Goal: Check status: Check status

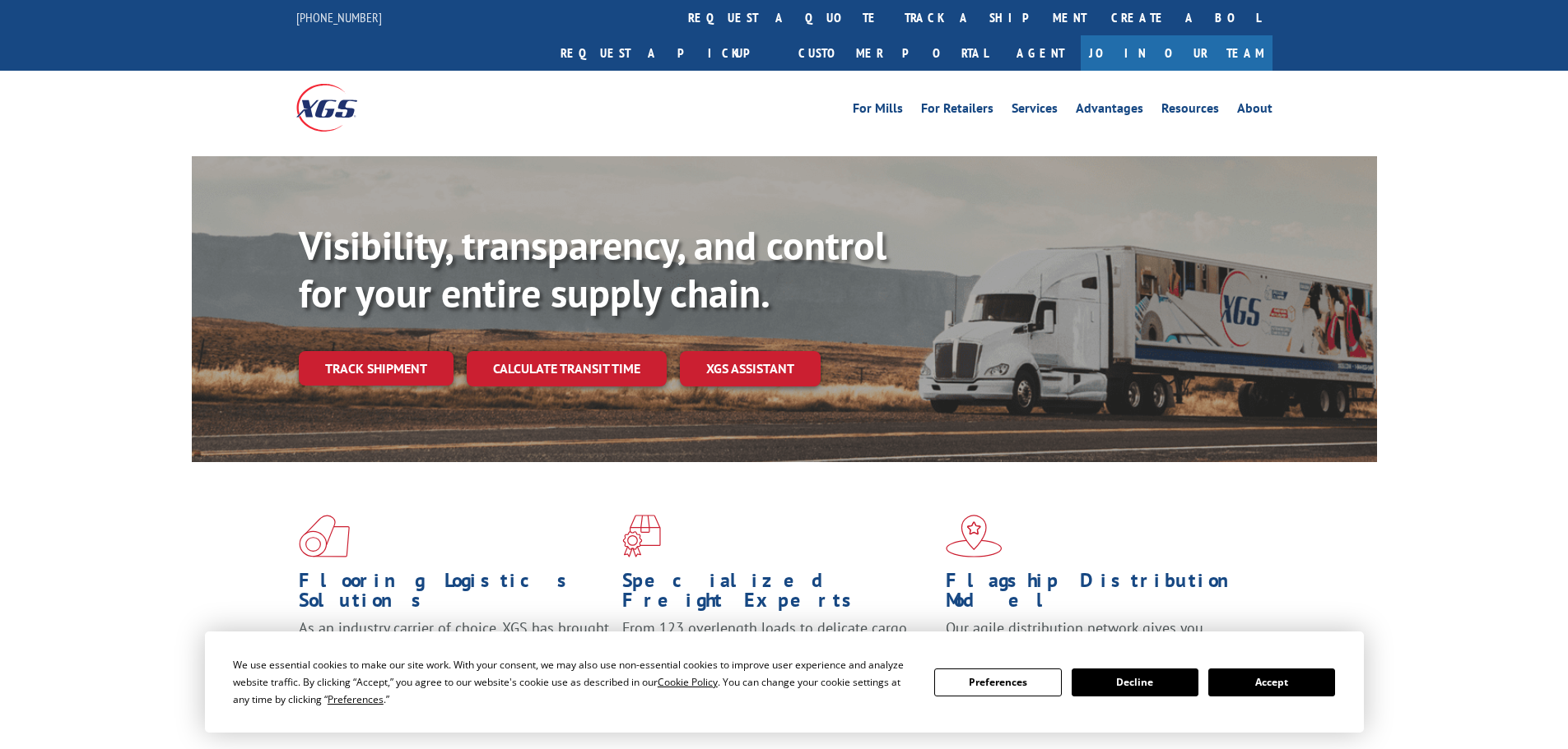
click at [373, 367] on div "Visibility, transparency, and control for your entire supply chain. Track shipm…" at bounding box center [838, 337] width 1078 height 230
click at [375, 351] on link "Track shipment" at bounding box center [376, 368] width 155 height 35
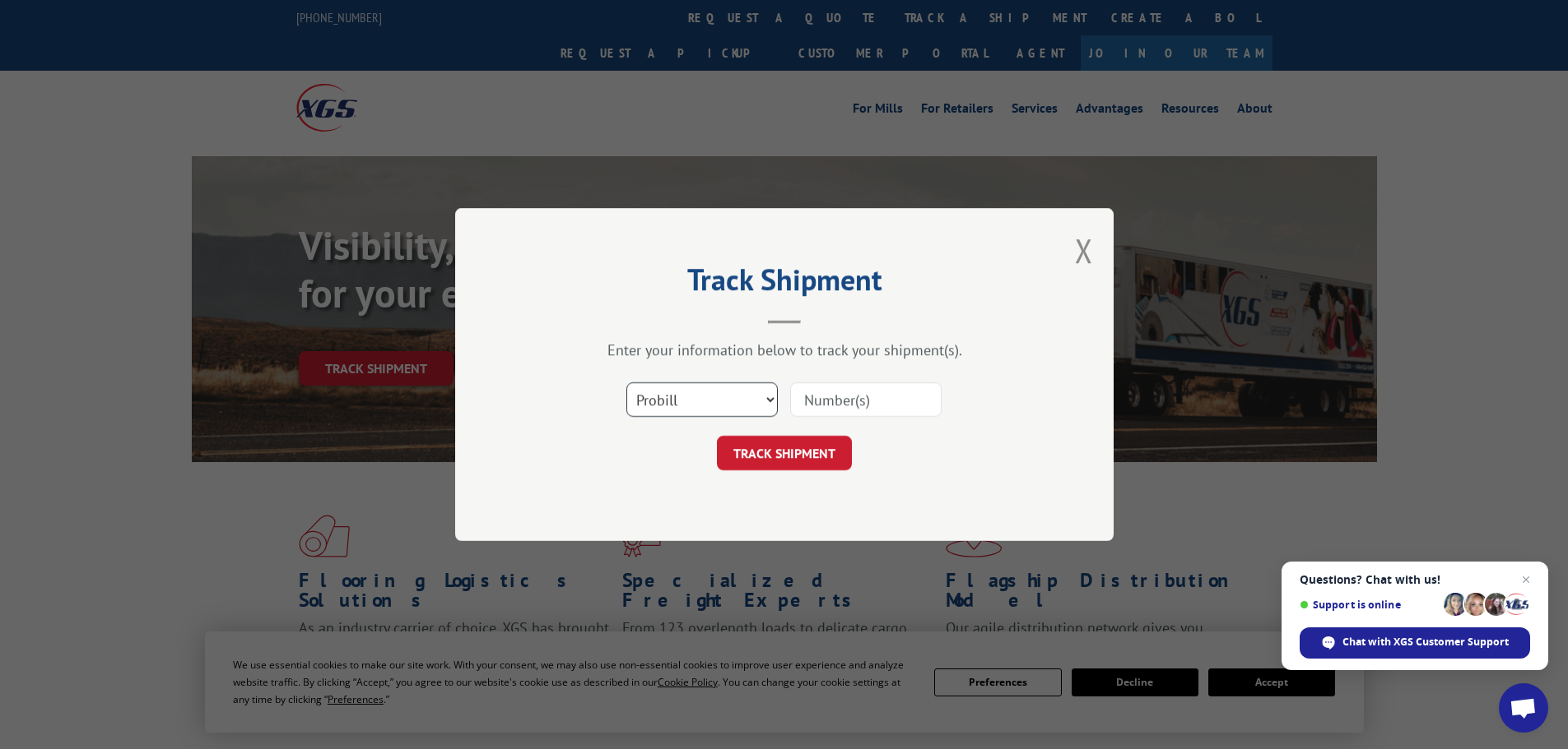
click at [715, 401] on select "Select category... Probill BOL PO" at bounding box center [701, 400] width 151 height 35
select select "po"
click at [626, 383] on select "Select category... Probill BOL PO" at bounding box center [701, 400] width 151 height 35
click at [861, 399] on input at bounding box center [865, 400] width 151 height 35
paste input "87508137"
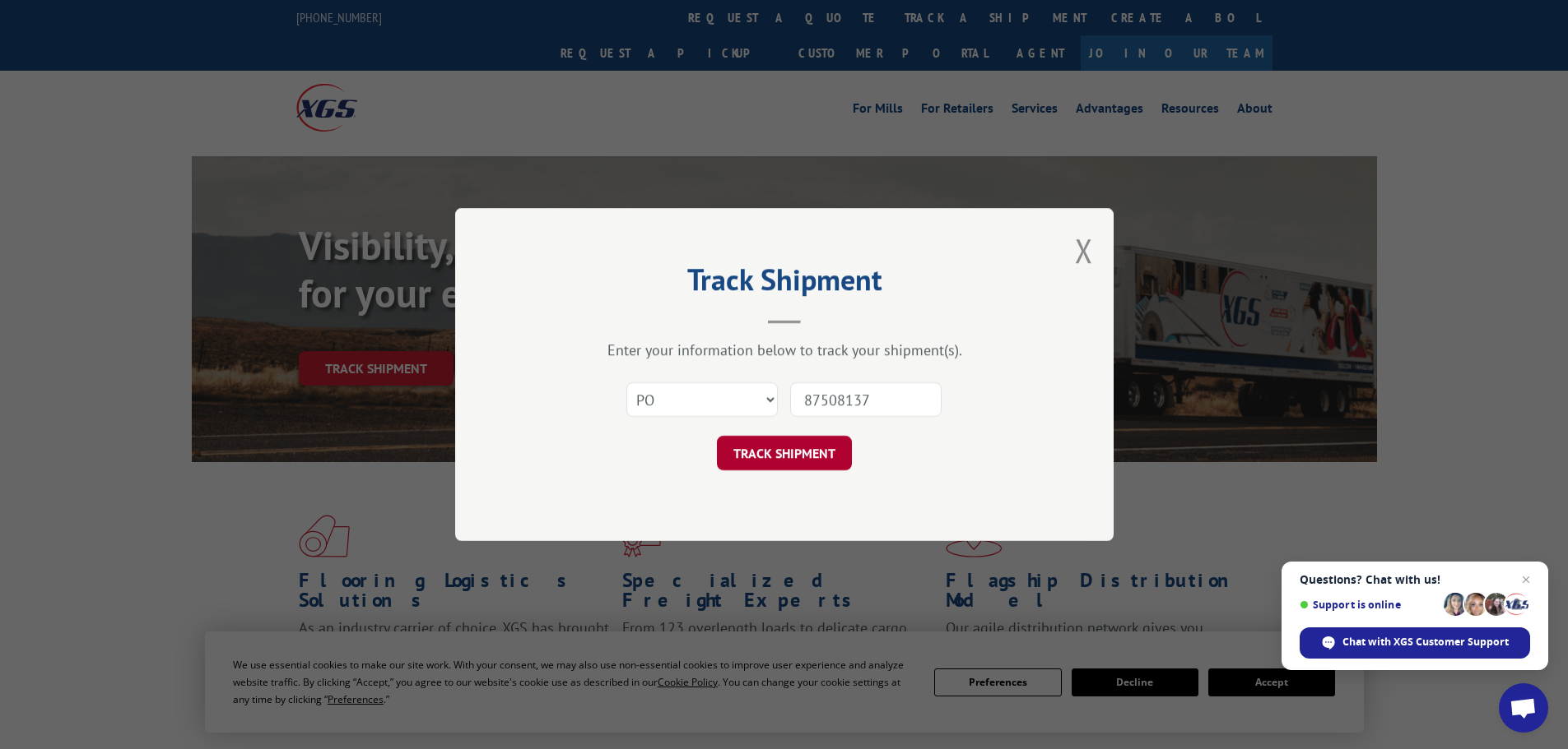
type input "87508137"
click at [764, 448] on button "TRACK SHIPMENT" at bounding box center [784, 453] width 135 height 35
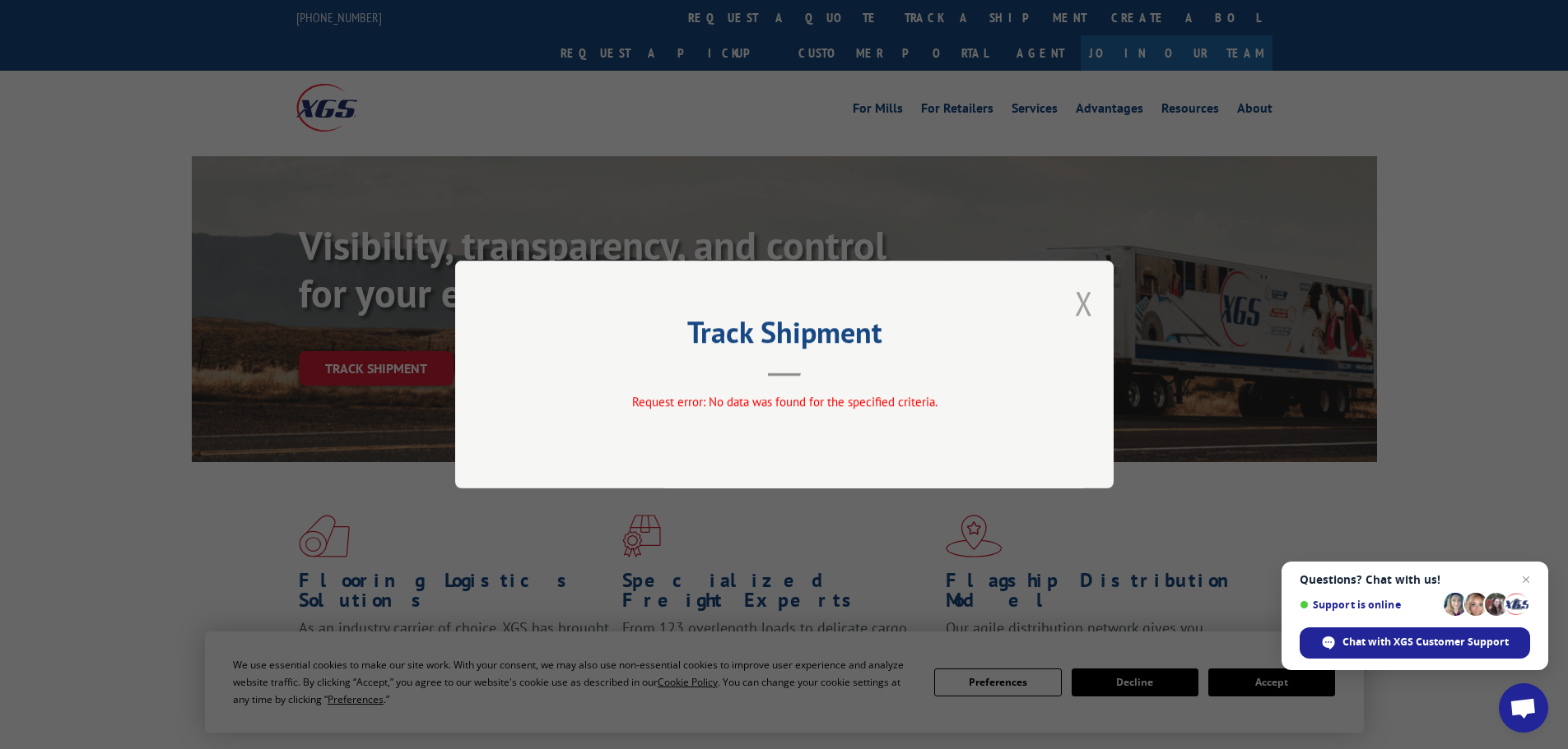
click at [1090, 296] on button "Close modal" at bounding box center [1084, 303] width 18 height 43
